Goal: Information Seeking & Learning: Understand process/instructions

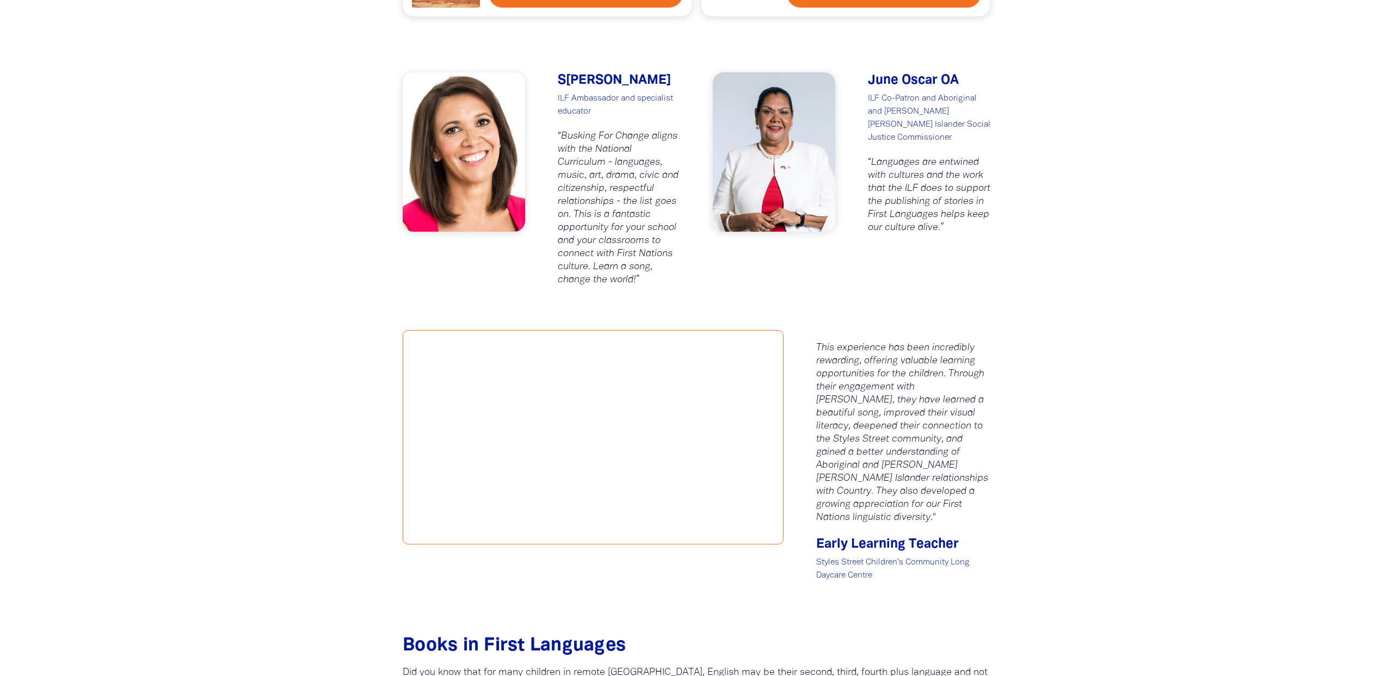
scroll to position [1114, 0]
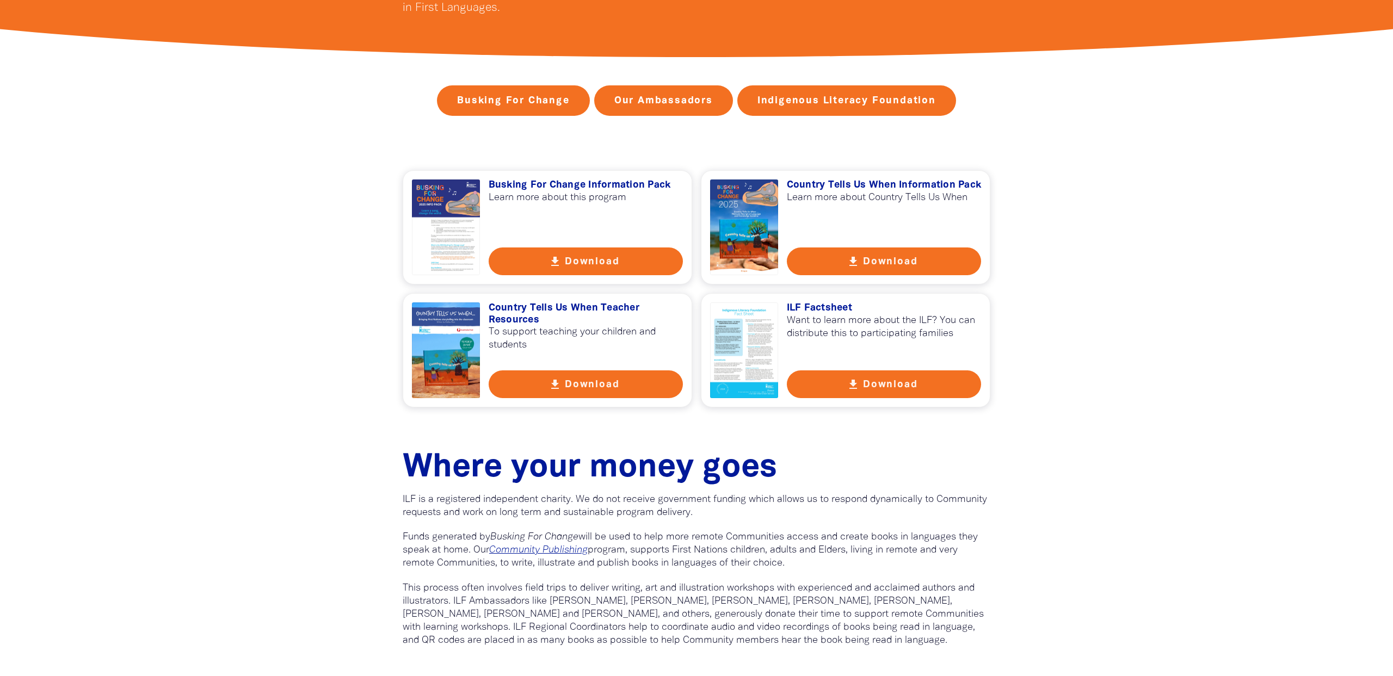
scroll to position [313, 0]
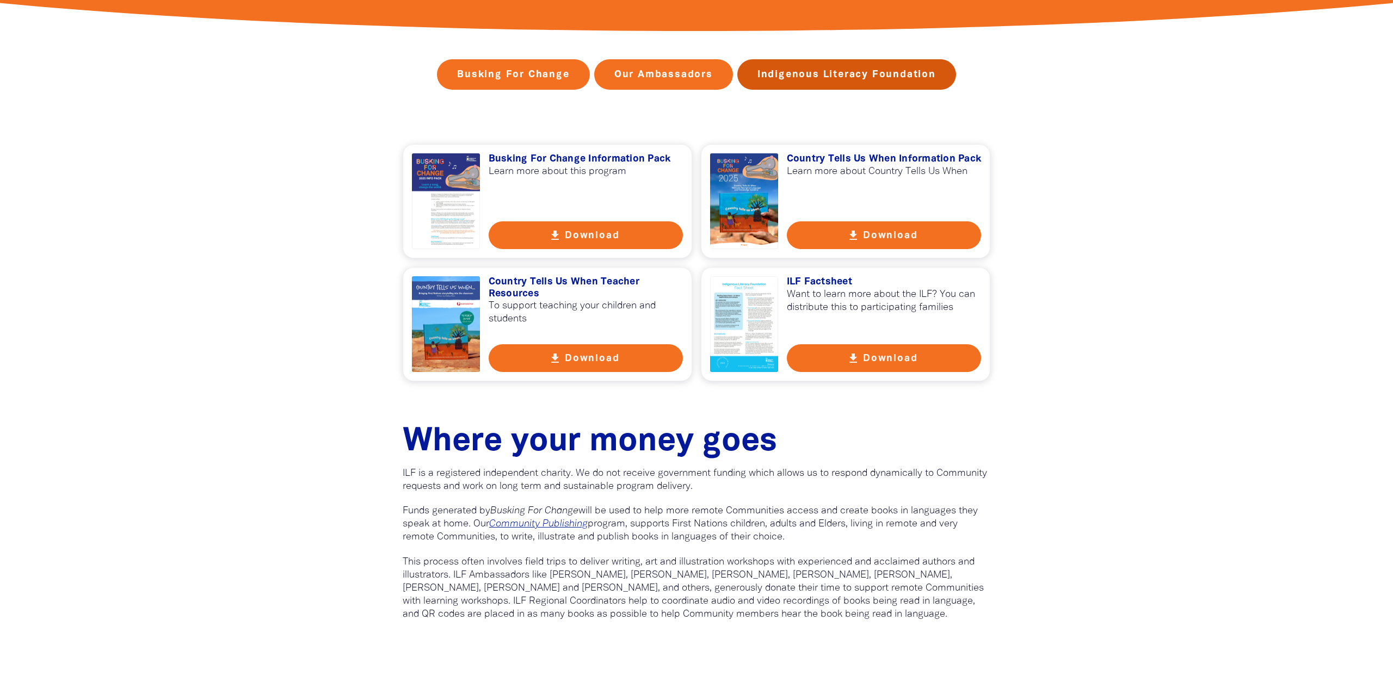
click at [789, 82] on link "Indigenous Literacy Foundation" at bounding box center [846, 74] width 219 height 30
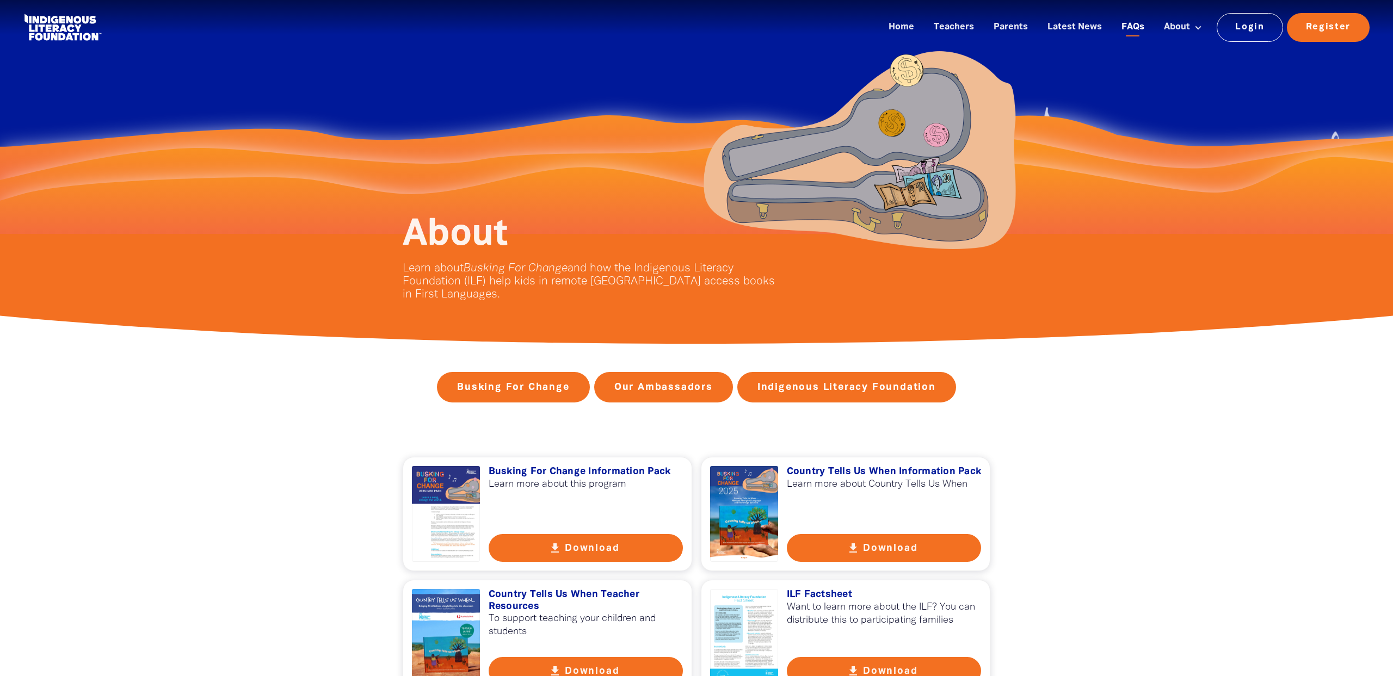
click at [1129, 23] on link "FAQs" at bounding box center [1133, 28] width 36 height 18
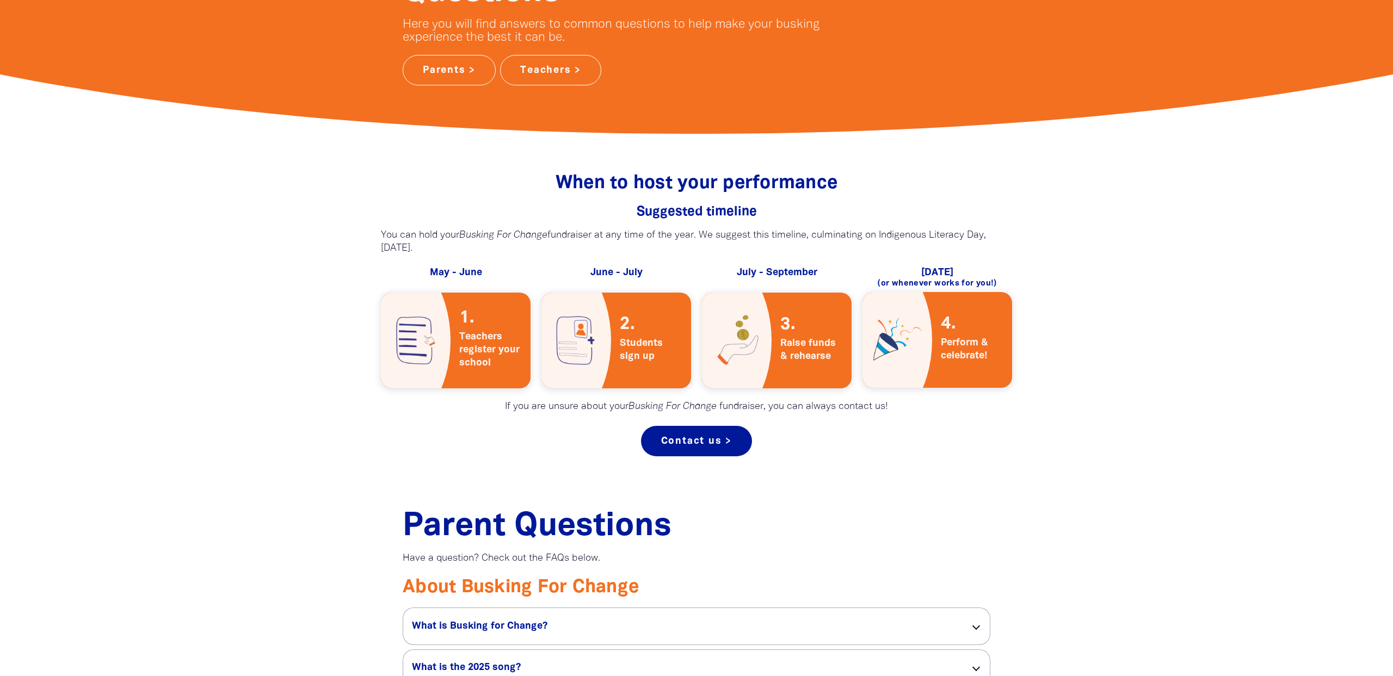
scroll to position [336, 0]
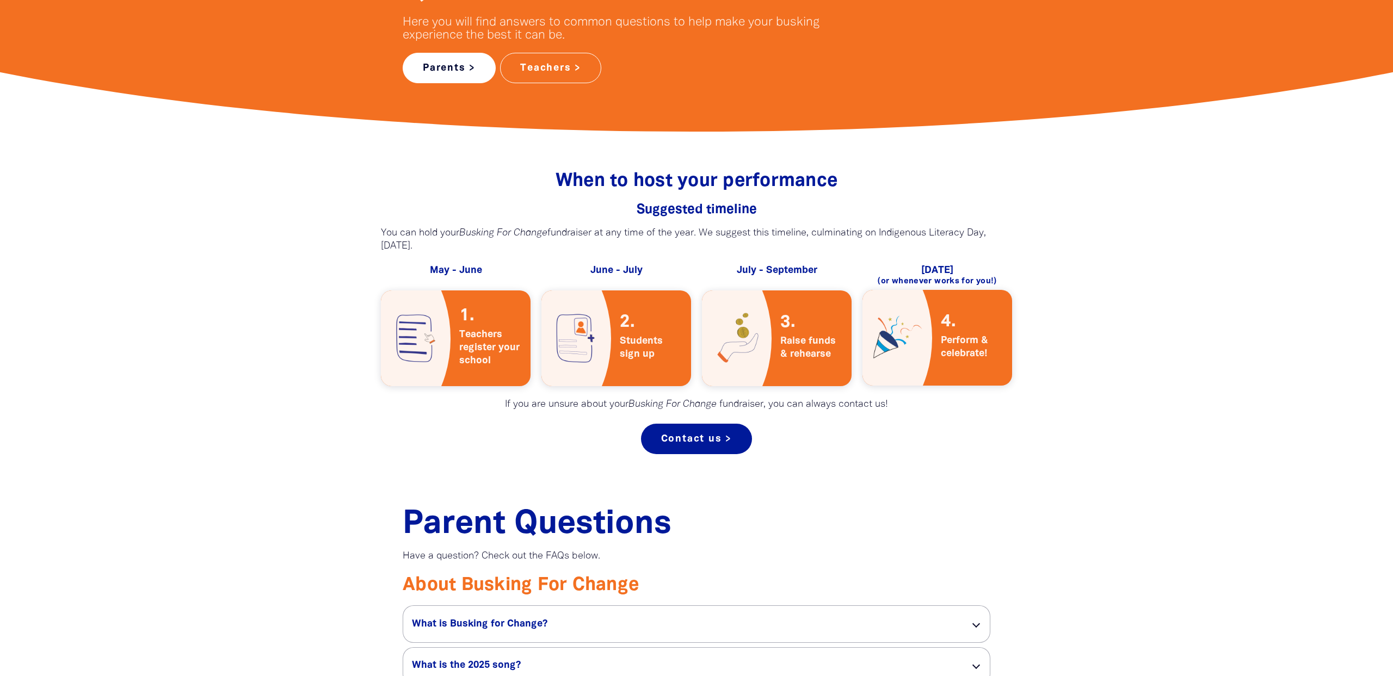
click at [472, 70] on link "Parents >" at bounding box center [449, 68] width 93 height 30
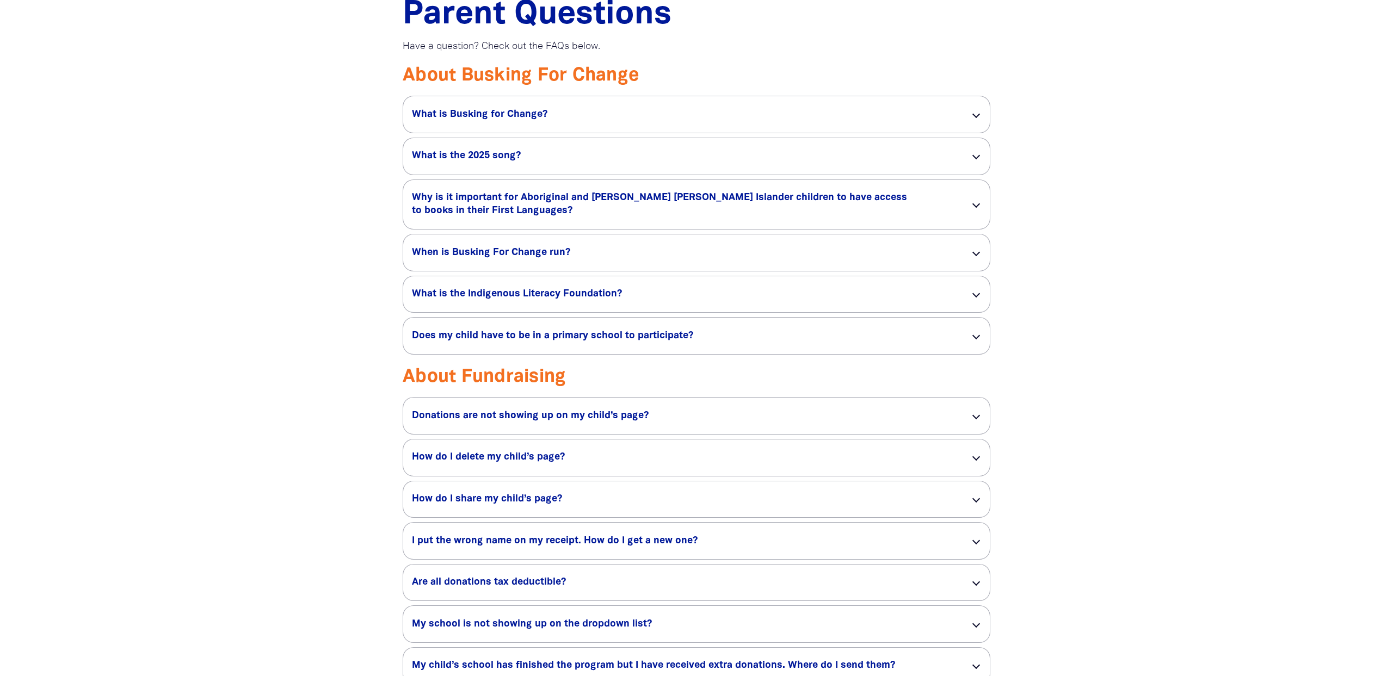
scroll to position [336, 0]
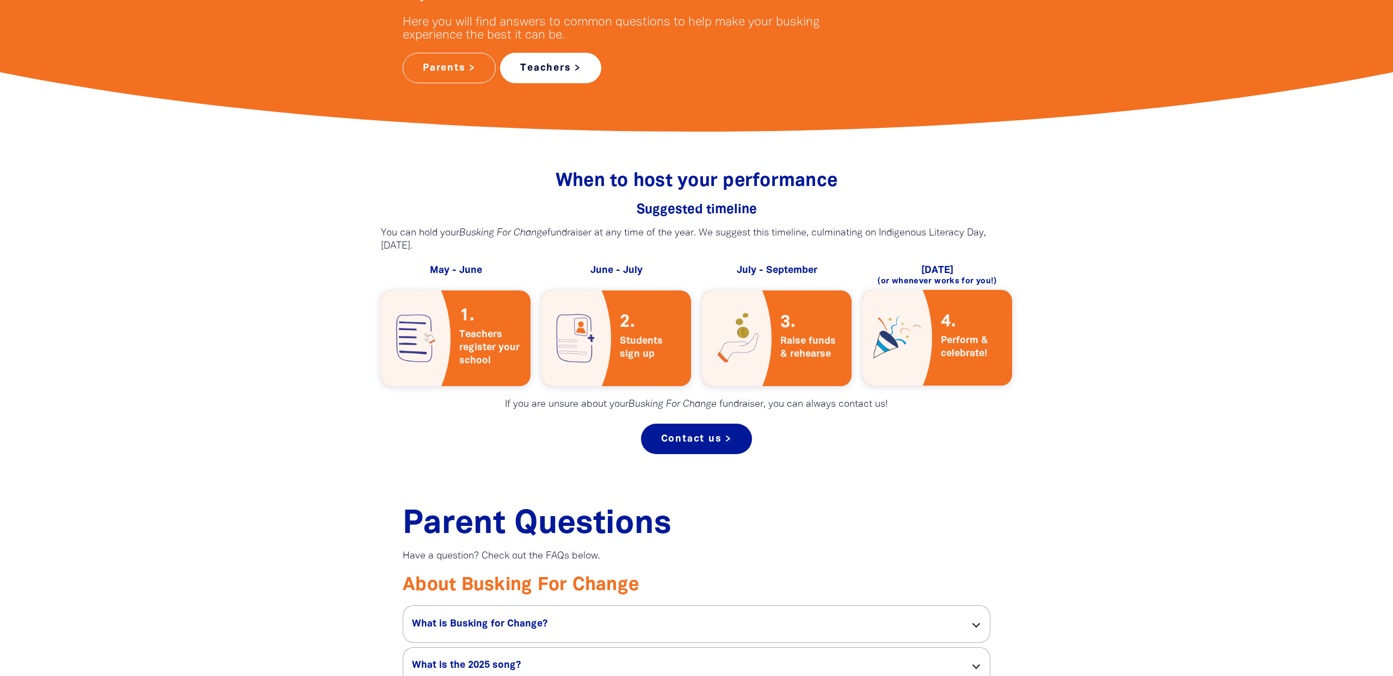
click at [545, 78] on link "Teachers >" at bounding box center [550, 68] width 101 height 30
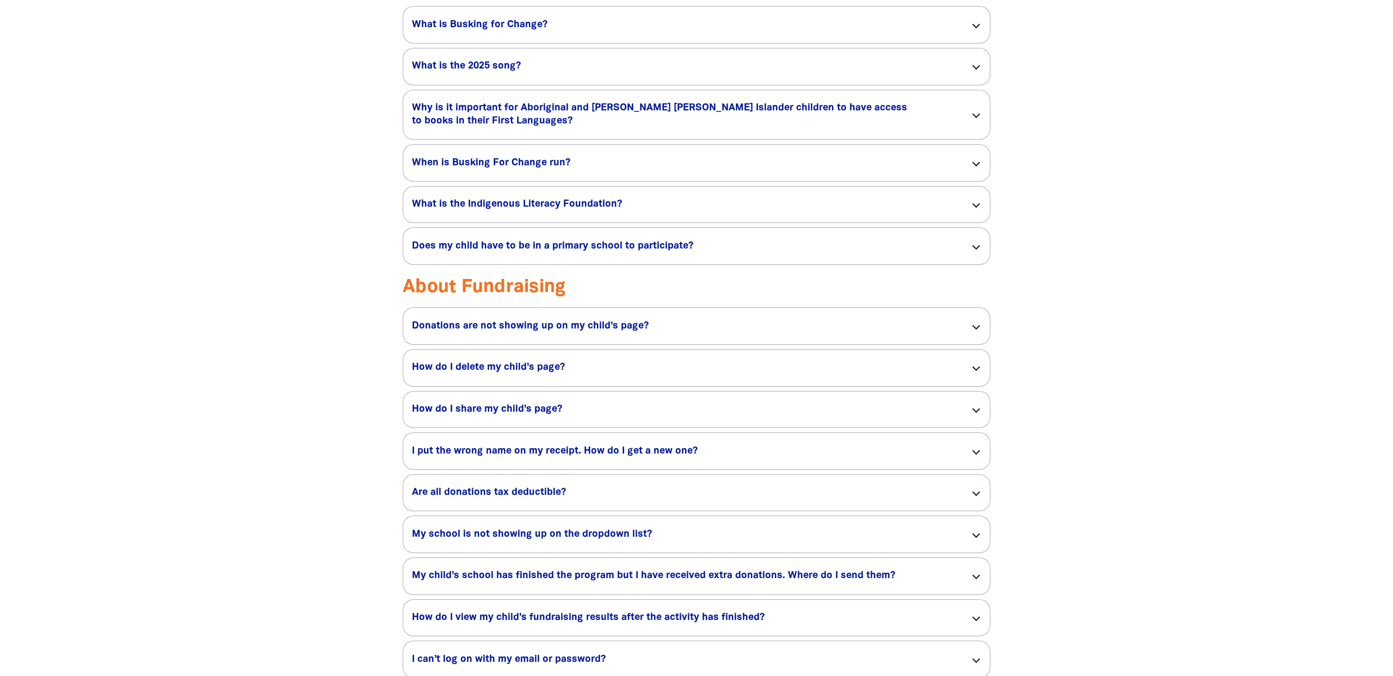
scroll to position [902, 0]
